Goal: Task Accomplishment & Management: Use online tool/utility

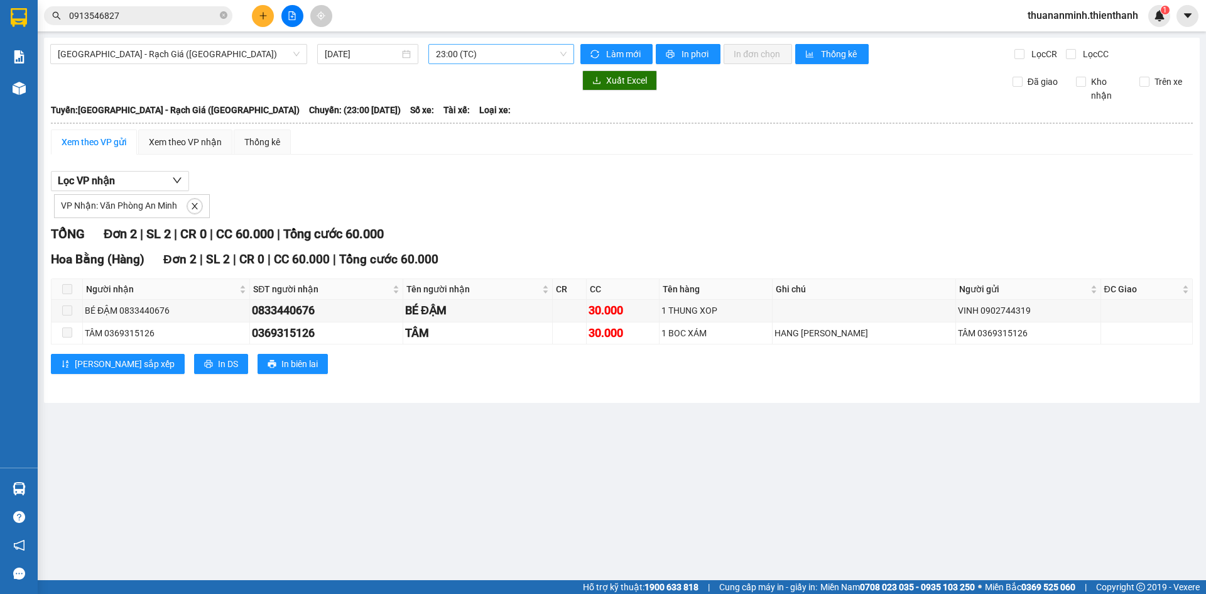
click at [485, 59] on span "23:00 (TC)" at bounding box center [501, 54] width 131 height 19
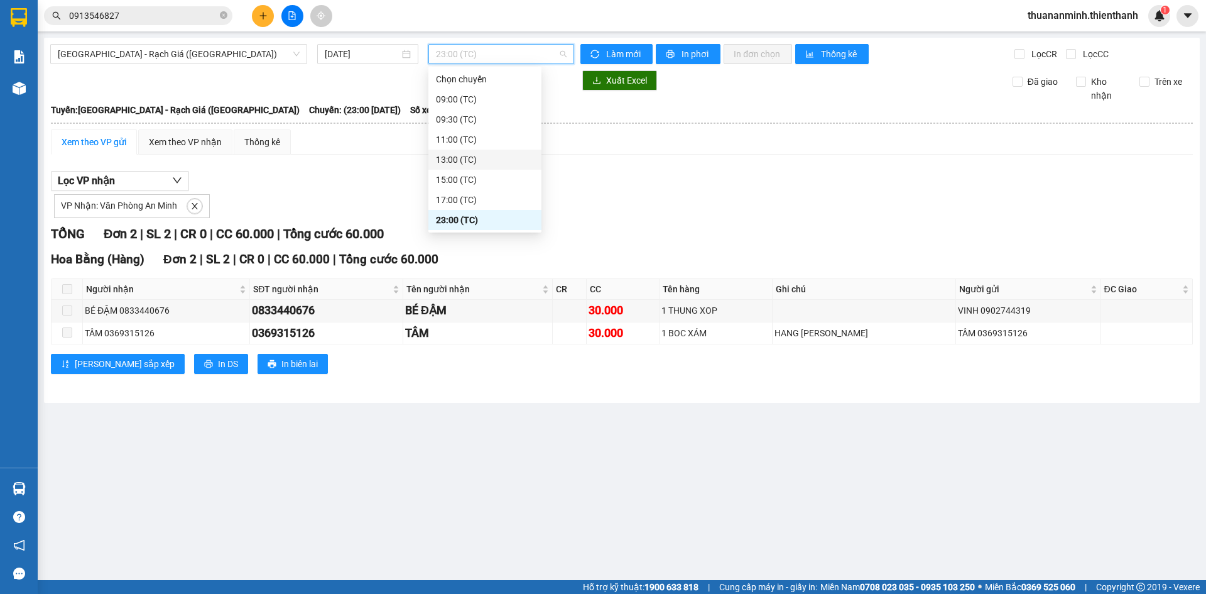
click at [462, 158] on div "13:00 (TC)" at bounding box center [485, 160] width 98 height 14
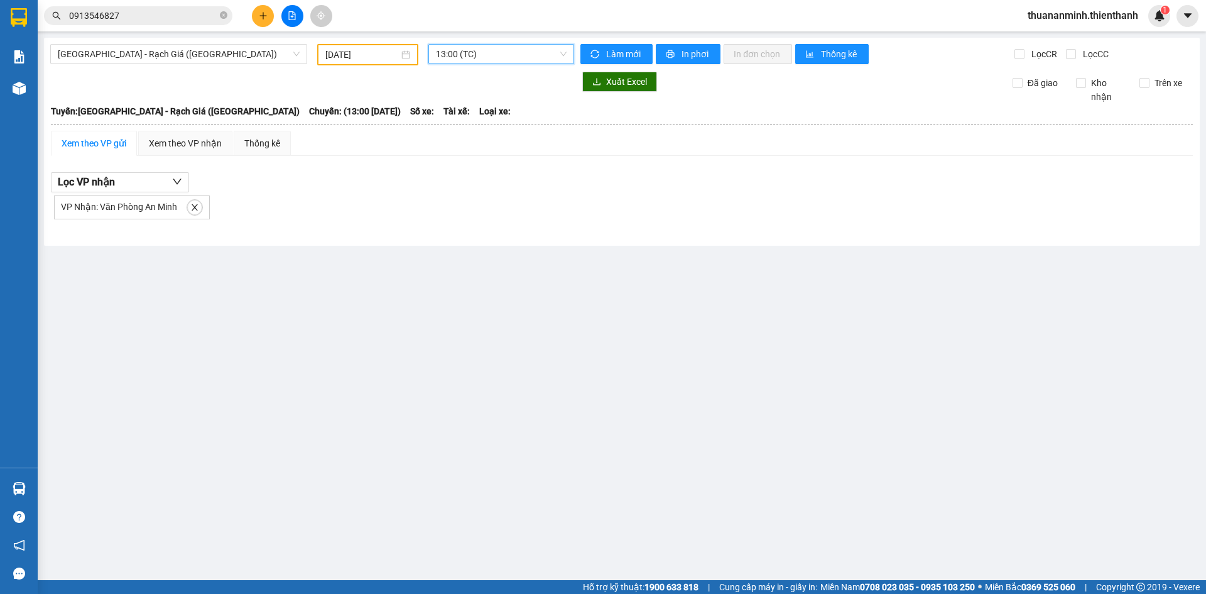
click at [489, 52] on span "13:00 (TC)" at bounding box center [501, 54] width 131 height 19
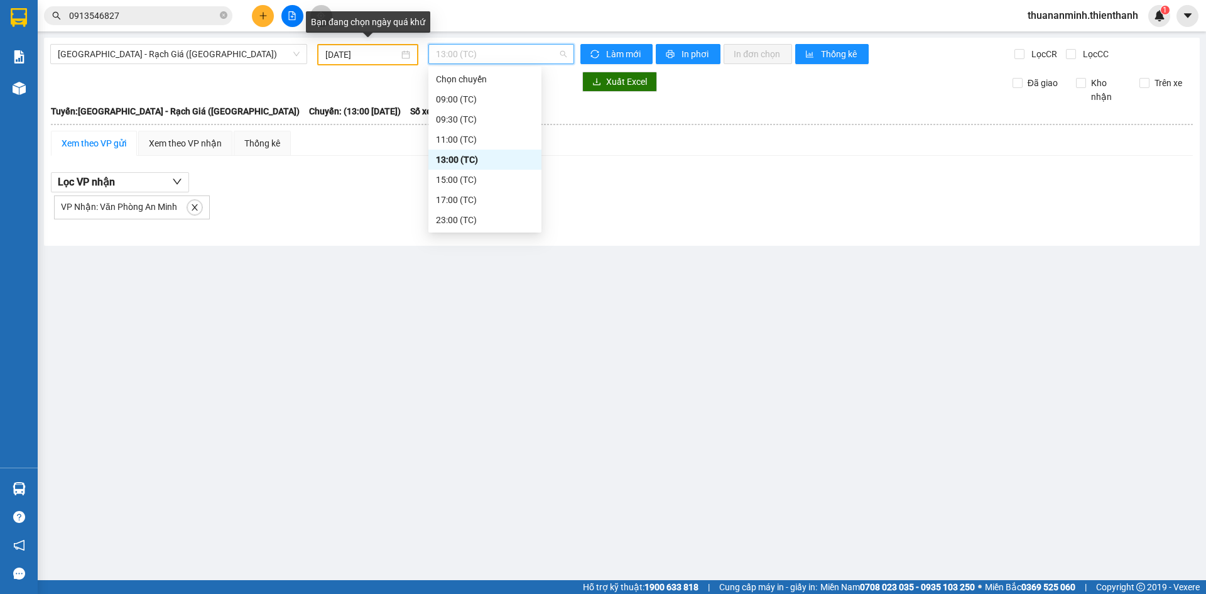
click at [402, 53] on div "[DATE]" at bounding box center [367, 55] width 85 height 14
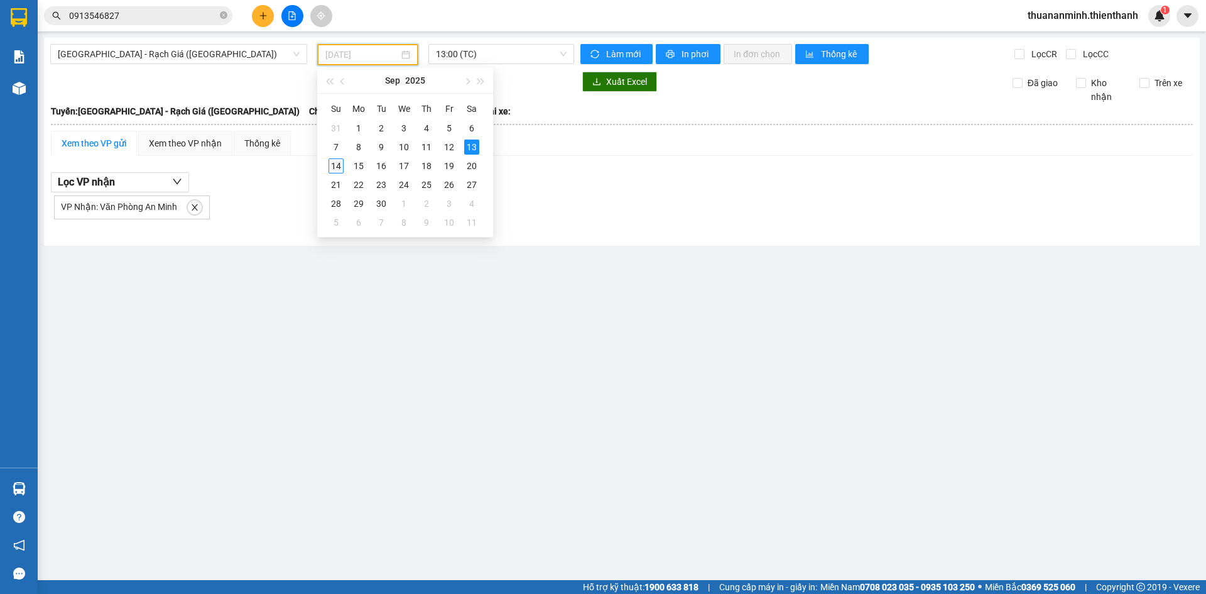
click at [340, 162] on div "14" at bounding box center [336, 165] width 15 height 15
type input "[DATE]"
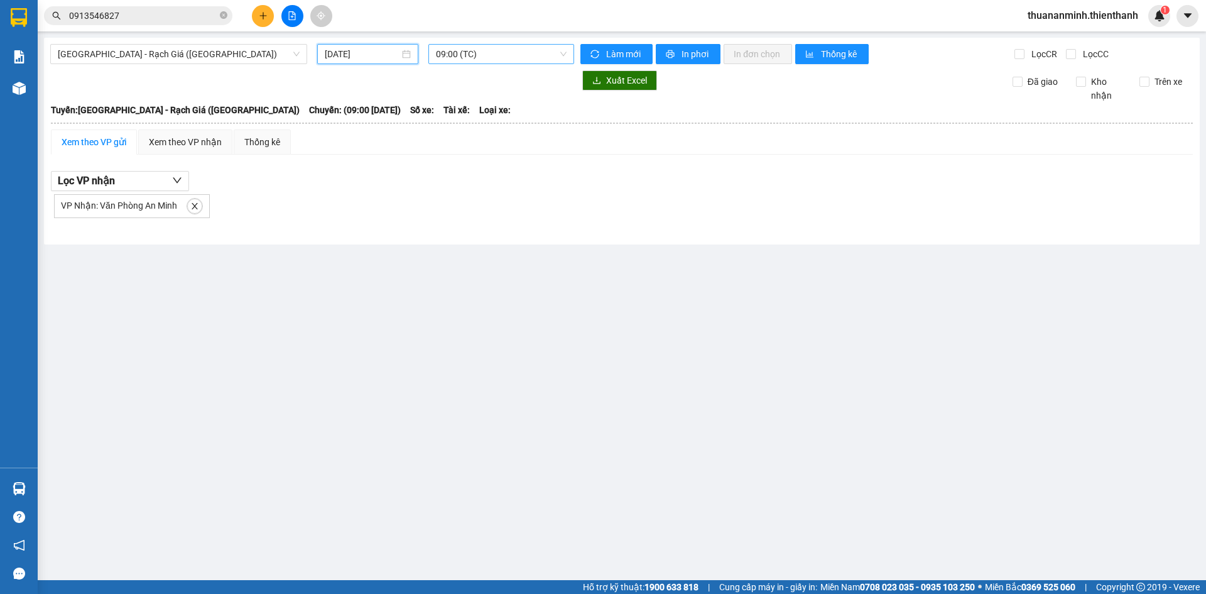
click at [508, 55] on span "09:00 (TC)" at bounding box center [501, 54] width 131 height 19
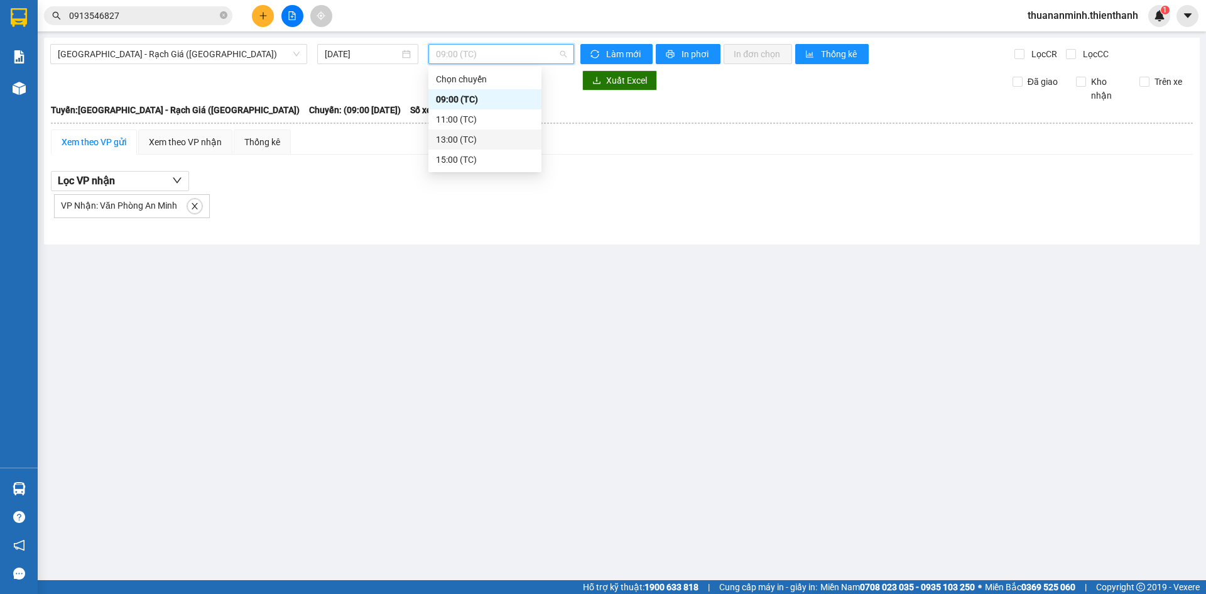
click at [471, 134] on div "13:00 (TC)" at bounding box center [485, 140] width 98 height 14
click at [530, 53] on span "13:00 (TC)" at bounding box center [501, 54] width 131 height 19
click at [464, 161] on div "15:00 (TC)" at bounding box center [485, 160] width 98 height 14
click at [498, 47] on span "15:00 (TC)" at bounding box center [501, 54] width 131 height 19
click at [471, 120] on div "11:00 (TC)" at bounding box center [485, 119] width 98 height 14
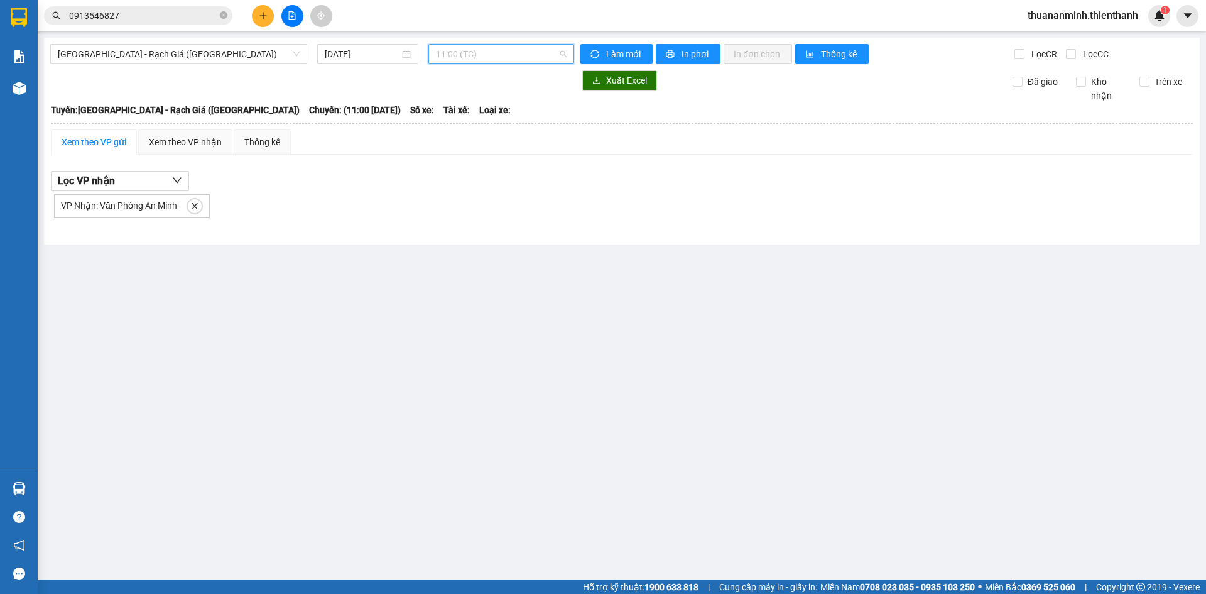
click at [505, 50] on span "11:00 (TC)" at bounding box center [501, 54] width 131 height 19
click at [468, 160] on div "15:00 (TC)" at bounding box center [485, 160] width 98 height 14
